Goal: Obtain resource: Download file/media

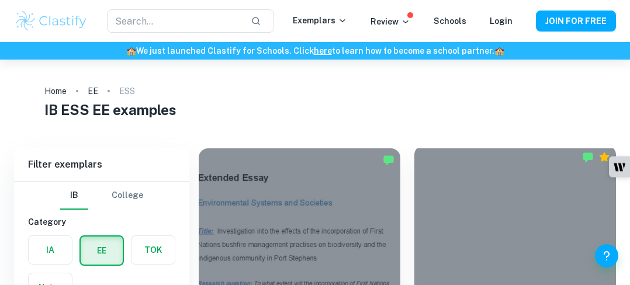
scroll to position [175, 0]
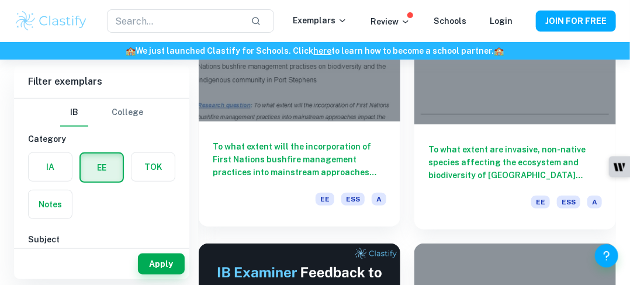
click at [306, 161] on h6 "To what extent will the incorporation of First Nations bushfire management prac…" at bounding box center [300, 159] width 174 height 39
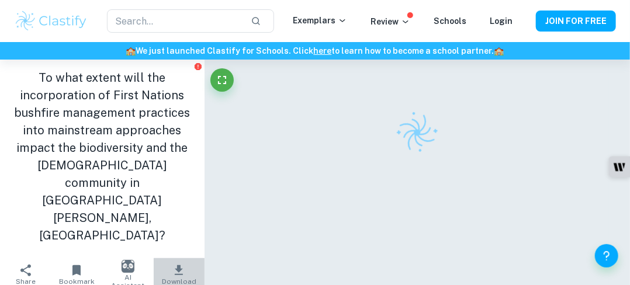
click at [175, 265] on icon "button" at bounding box center [179, 270] width 8 height 10
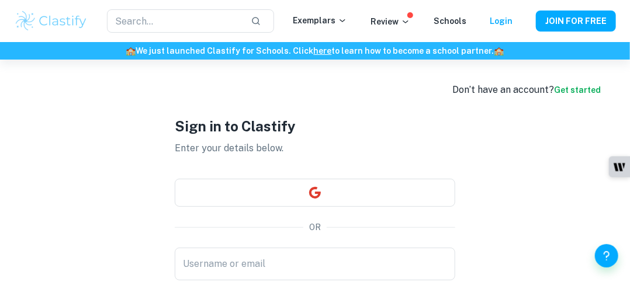
type input "caroline.nyamweya@braeburn.ac.ke"
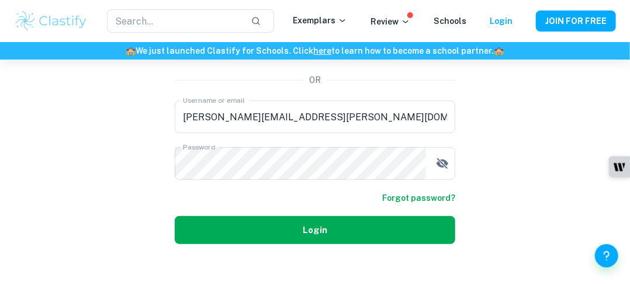
scroll to position [163, 0]
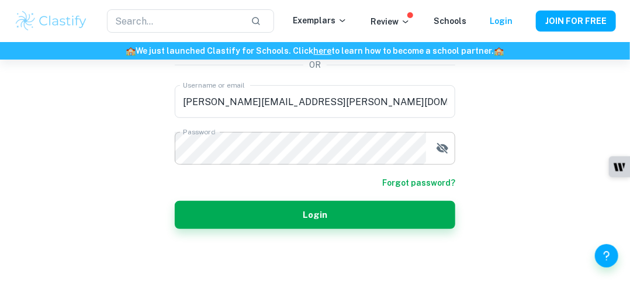
click at [444, 146] on icon "button" at bounding box center [443, 148] width 12 height 11
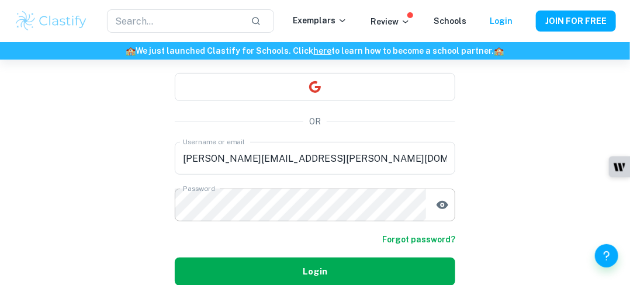
scroll to position [104, 0]
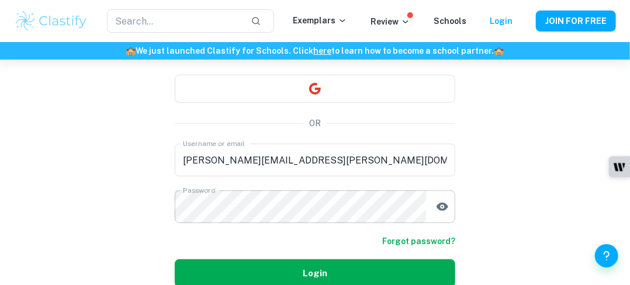
click at [311, 272] on button "Login" at bounding box center [315, 274] width 281 height 28
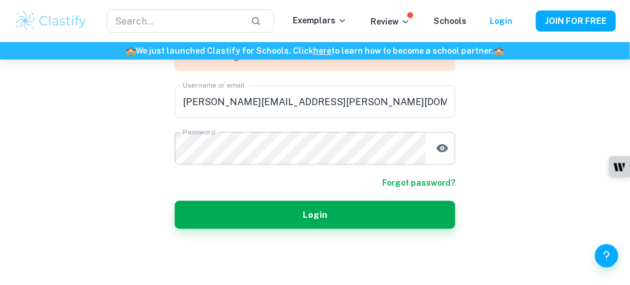
scroll to position [102, 0]
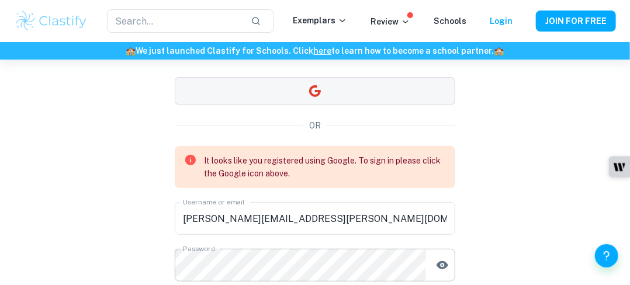
click at [318, 89] on icon "button" at bounding box center [315, 91] width 12 height 12
